Goal: Task Accomplishment & Management: Complete application form

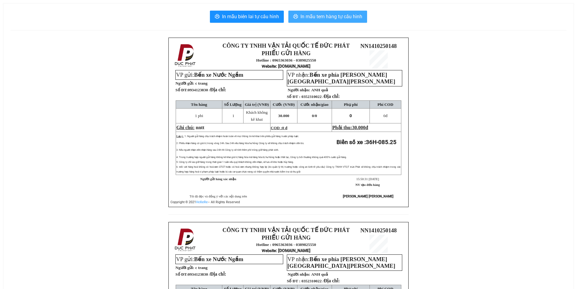
click at [332, 15] on span "In mẫu tem hàng tự cấu hình" at bounding box center [332, 17] width 62 height 8
click at [330, 16] on span "In mẫu tem hàng tự cấu hình" at bounding box center [332, 17] width 62 height 8
click at [336, 14] on span "In mẫu tem hàng tự cấu hình" at bounding box center [332, 17] width 62 height 8
click at [338, 16] on span "In mẫu tem hàng tự cấu hình" at bounding box center [332, 17] width 62 height 8
click at [332, 17] on span "In mẫu tem hàng tự cấu hình" at bounding box center [332, 17] width 62 height 8
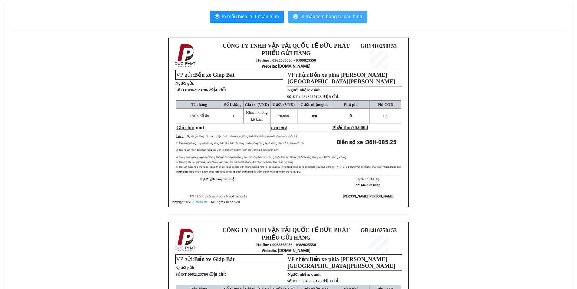
click at [349, 16] on span "In mẫu tem hàng tự cấu hình" at bounding box center [332, 17] width 62 height 8
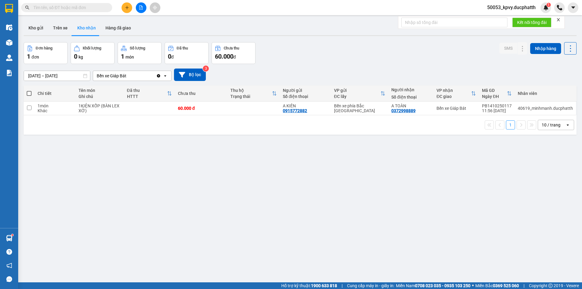
click at [142, 7] on icon "file-add" at bounding box center [141, 7] width 4 height 4
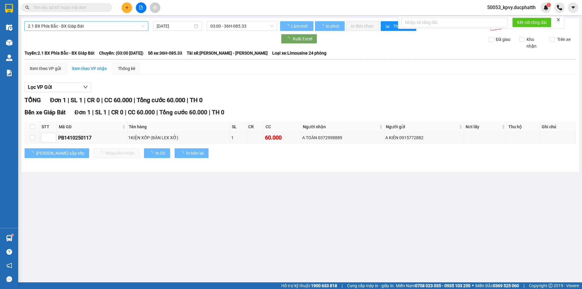
click at [95, 28] on span "2.1 BX Phía Bắc - BX Giáp Bát" at bounding box center [86, 26] width 117 height 9
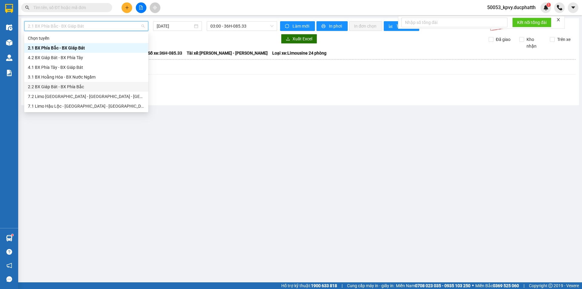
scroll to position [68, 0]
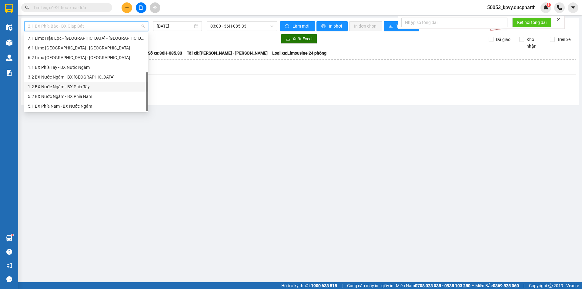
click at [79, 85] on div "1.2 BX Nước Ngầm - BX Phía Tây" at bounding box center [86, 86] width 117 height 7
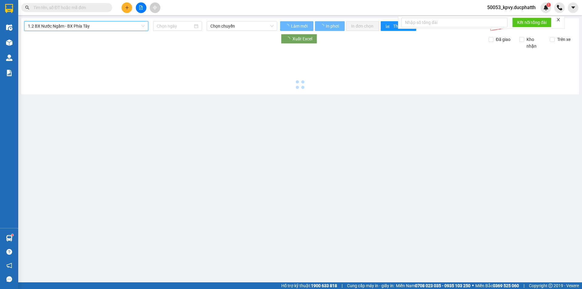
type input "14/10/2025"
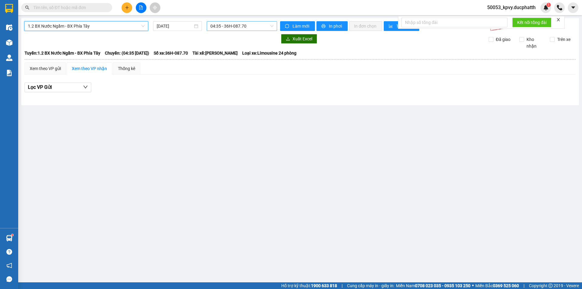
click at [254, 25] on span "04:35 - 36H-087.70" at bounding box center [241, 26] width 63 height 9
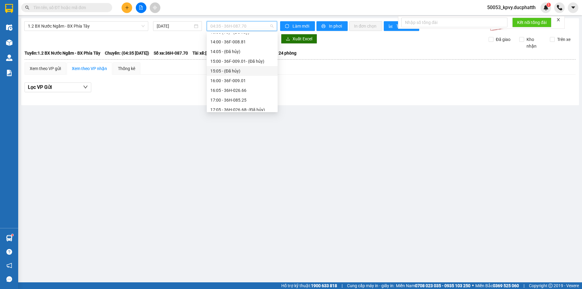
scroll to position [192, 0]
click at [230, 70] on div "17:00 - 36H-085.25" at bounding box center [242, 69] width 64 height 7
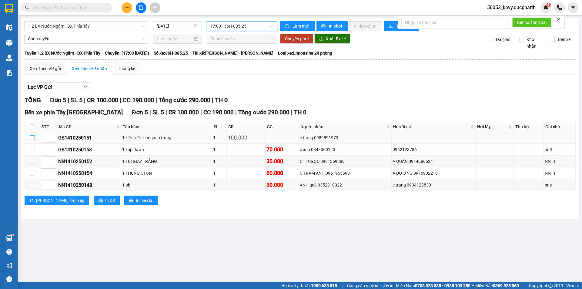
click at [33, 137] on input "checkbox" at bounding box center [32, 137] width 5 height 5
checkbox input "true"
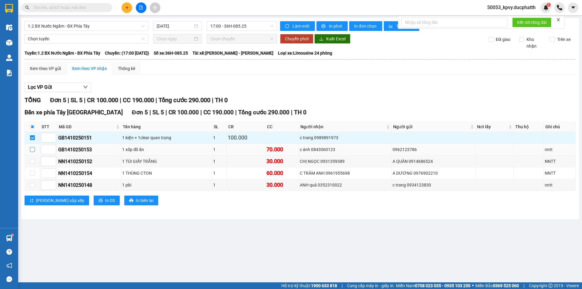
click at [34, 149] on input "checkbox" at bounding box center [32, 149] width 5 height 5
checkbox input "true"
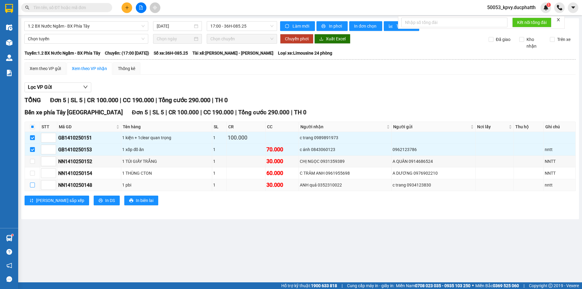
click at [33, 185] on input "checkbox" at bounding box center [32, 184] width 5 height 5
checkbox input "true"
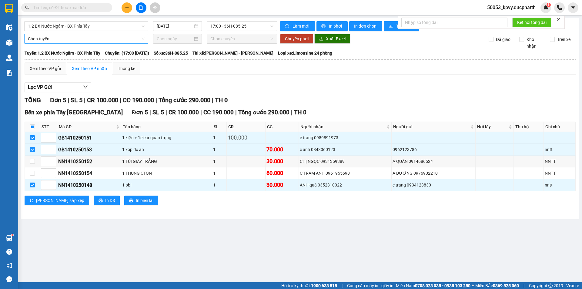
click at [123, 41] on span "Chọn tuyến" at bounding box center [86, 38] width 117 height 9
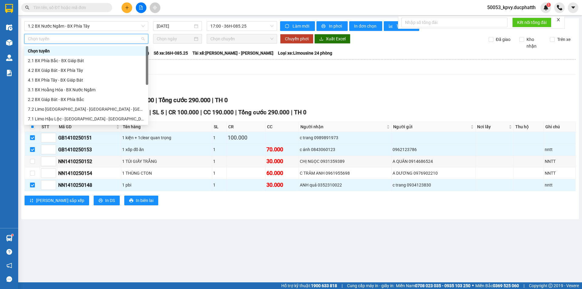
scroll to position [68, 0]
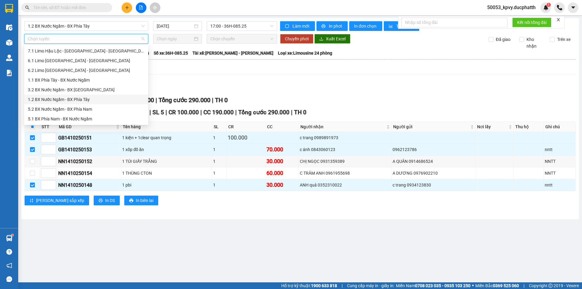
click at [64, 97] on div "1.2 BX Nước Ngầm - BX Phía Tây" at bounding box center [86, 99] width 117 height 7
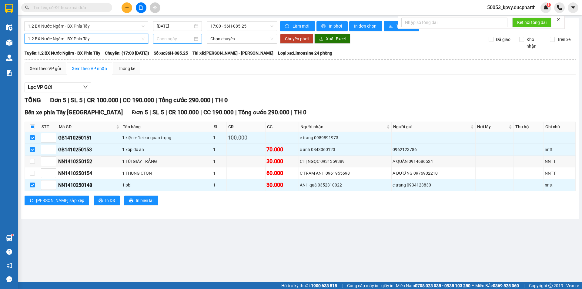
click at [176, 39] on input at bounding box center [175, 38] width 36 height 7
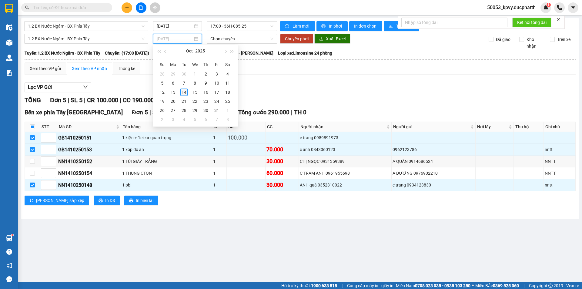
type input "14/10/2025"
click at [184, 91] on div "14" at bounding box center [183, 92] width 7 height 7
type input "14/10/2025"
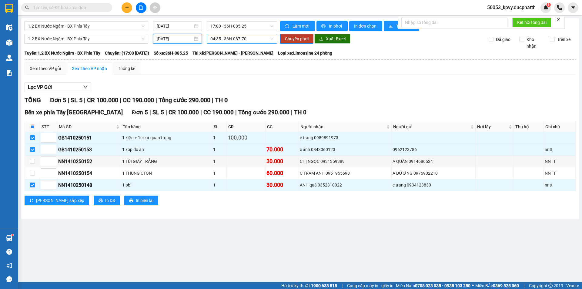
click at [245, 38] on span "04:35 - 36H-087.70" at bounding box center [241, 38] width 63 height 9
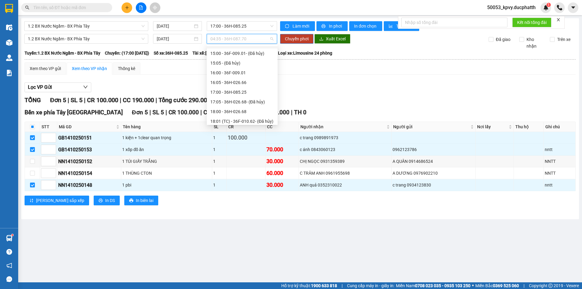
scroll to position [212, 0]
click at [233, 81] on div "18:00 - 36H-026.68" at bounding box center [242, 81] width 64 height 7
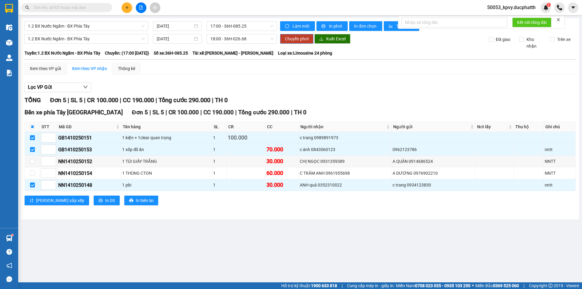
click at [293, 41] on span "Chuyển phơi" at bounding box center [297, 38] width 24 height 7
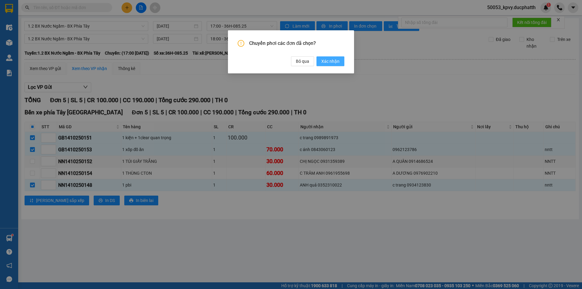
click at [327, 62] on span "Xác nhận" at bounding box center [330, 61] width 18 height 7
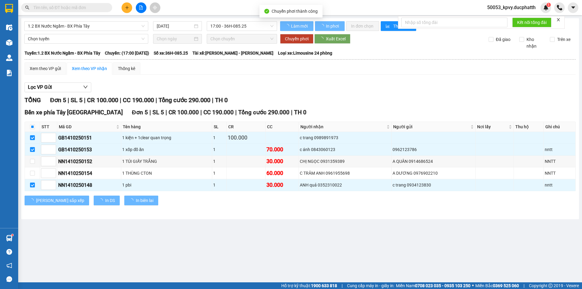
checkbox input "false"
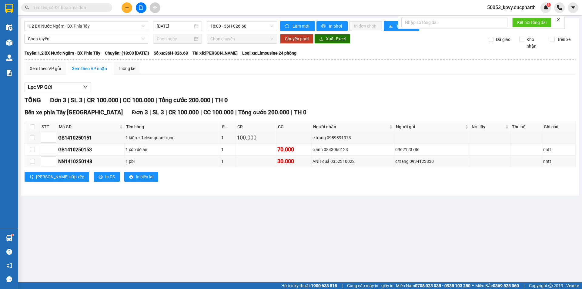
drag, startPoint x: 148, startPoint y: 263, endPoint x: 131, endPoint y: 280, distance: 24.0
drag, startPoint x: 131, startPoint y: 280, endPoint x: 57, endPoint y: 263, distance: 75.3
click at [57, 263] on main "1.2 BX Nước Ngầm - BX Phía Tây 14/10/2025 18:00 - 36H-026.68 Làm mới In phơi In…" at bounding box center [291, 141] width 582 height 282
click at [79, 10] on input "text" at bounding box center [69, 7] width 72 height 7
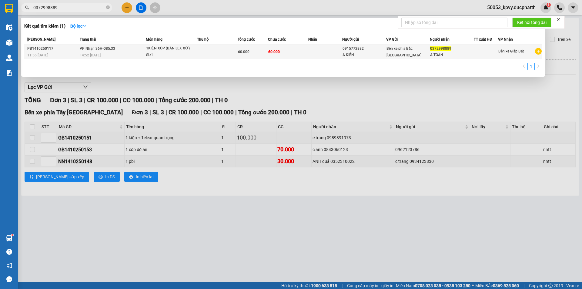
type input "0372998889"
click at [172, 53] on div "SL: 1" at bounding box center [168, 55] width 45 height 7
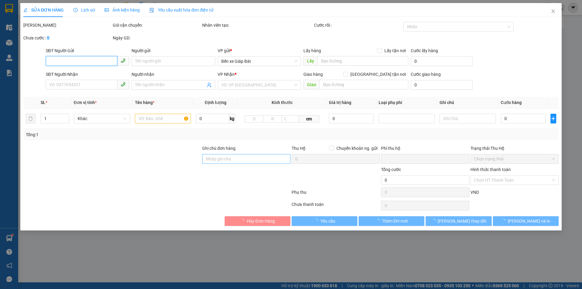
type input "0915772882"
type input "A KIÊN"
type input "0372998889"
type input "A TOÀN"
type input "0"
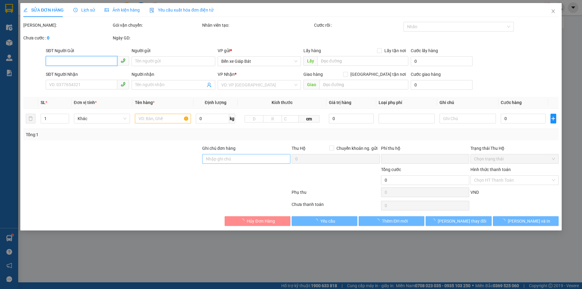
type input "60.000"
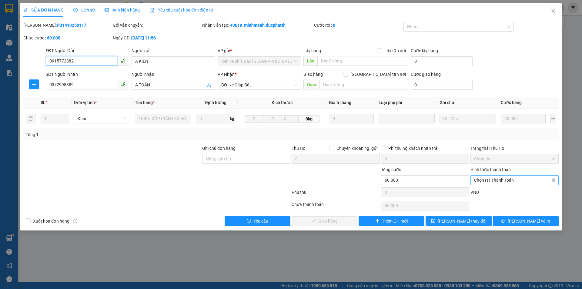
click at [503, 179] on span "Chọn HT Thanh Toán" at bounding box center [514, 179] width 81 height 9
click at [496, 209] on div "Chuyển khoản" at bounding box center [514, 211] width 81 height 7
type input "0"
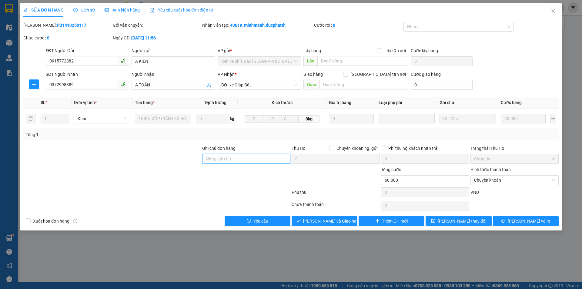
click at [251, 162] on input "Ghi chú đơn hàng" at bounding box center [246, 159] width 88 height 10
type input "ck 16h47 14/10 bui van toan shb"
click at [325, 220] on span "Lưu và Giao hàng" at bounding box center [332, 221] width 58 height 7
